Goal: Task Accomplishment & Management: Manage account settings

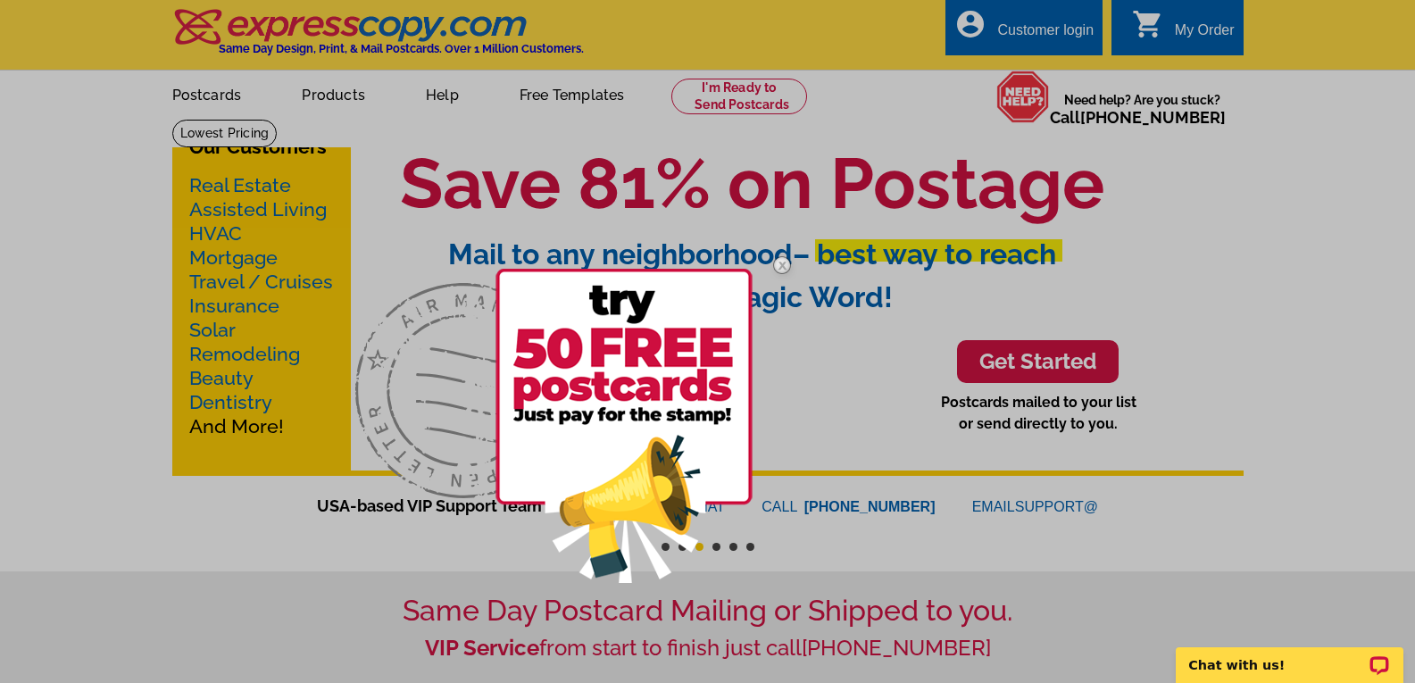
click at [782, 265] on img at bounding box center [782, 265] width 52 height 52
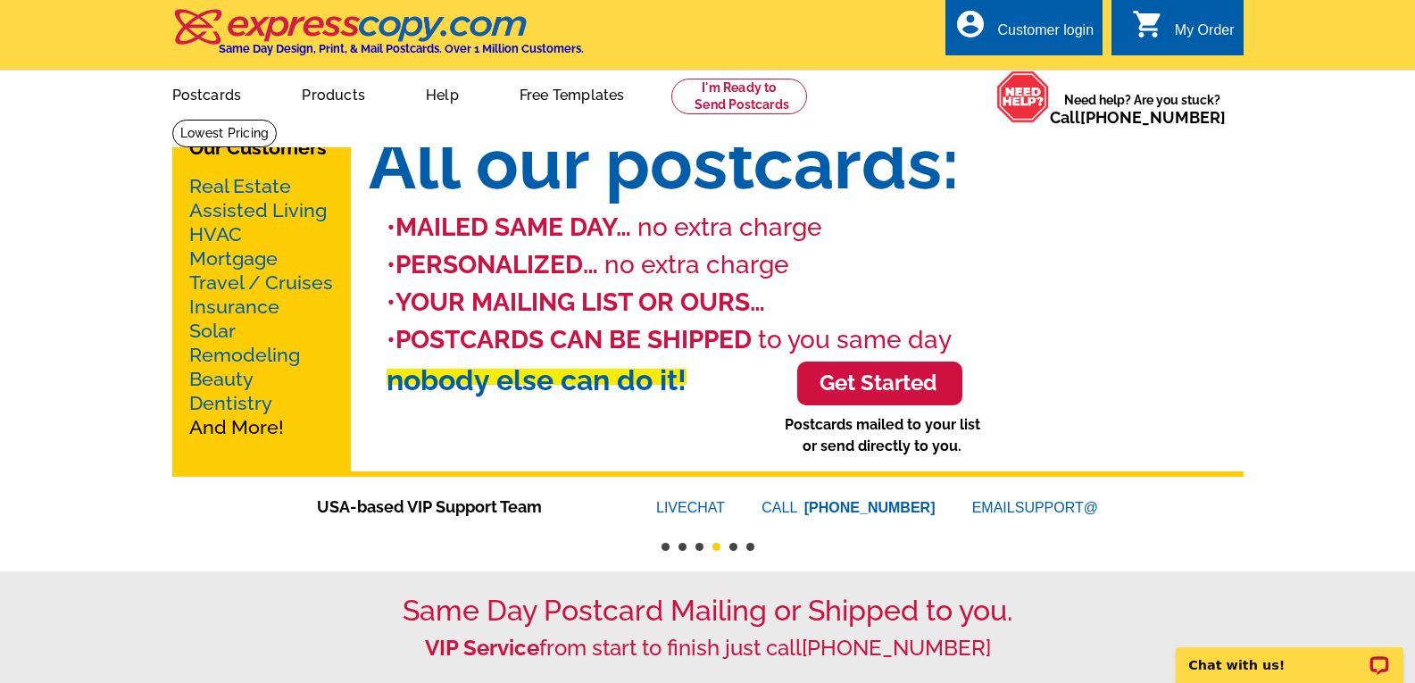
click at [1069, 29] on div "Customer login" at bounding box center [1045, 34] width 96 height 25
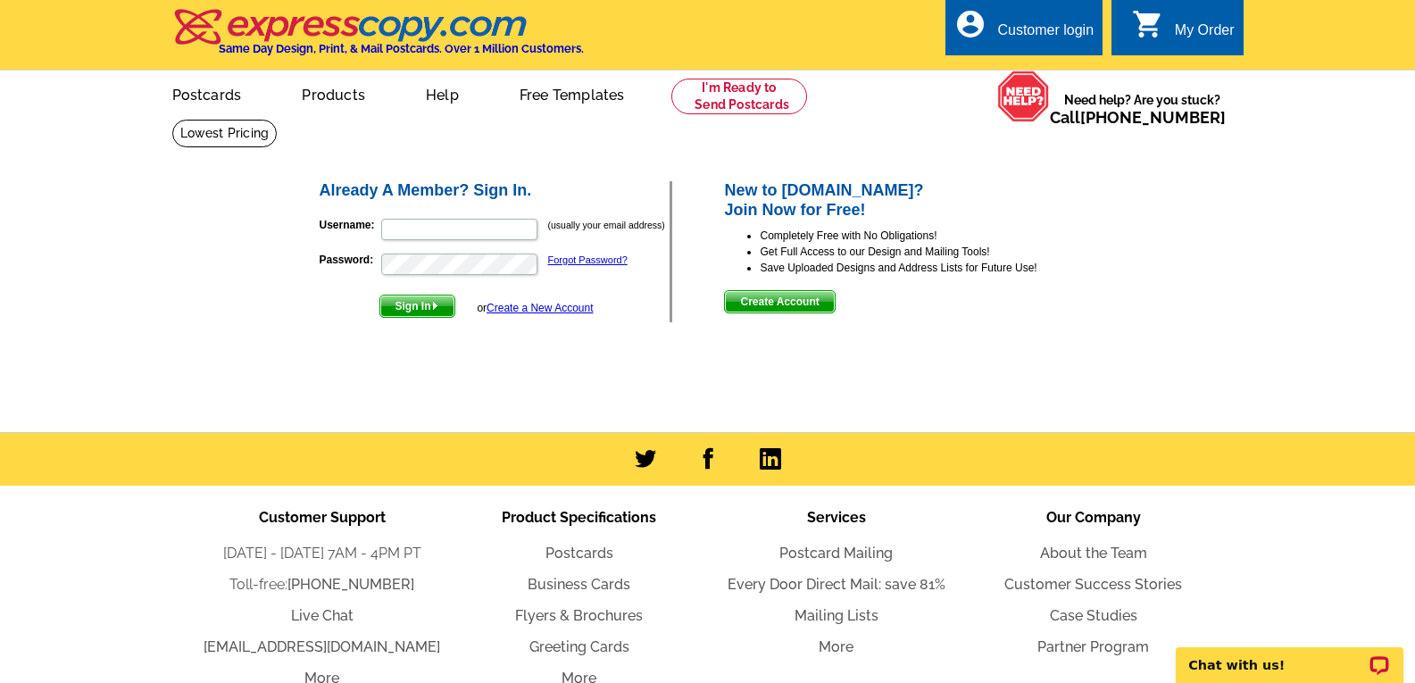
type input "[EMAIL_ADDRESS][DOMAIN_NAME]"
click at [405, 307] on span "Sign In" at bounding box center [417, 305] width 74 height 21
